Goal: Task Accomplishment & Management: Manage account settings

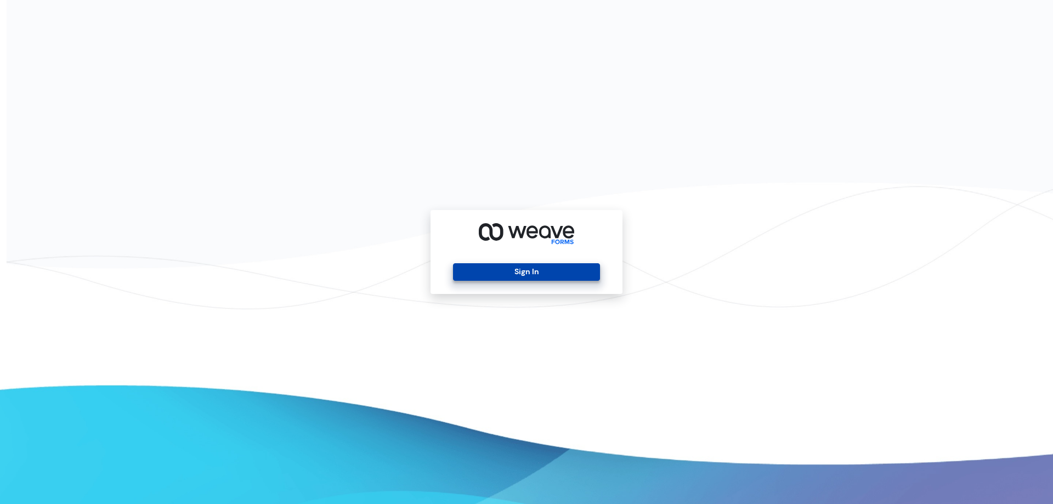
click at [558, 273] on button "Sign In" at bounding box center [526, 272] width 146 height 18
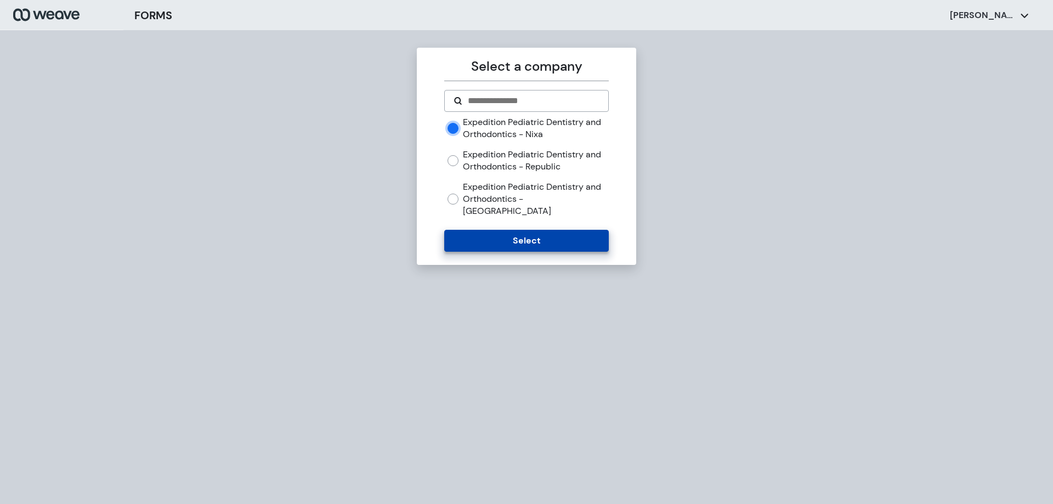
click at [531, 230] on button "Select" at bounding box center [526, 241] width 164 height 22
